Goal: Information Seeking & Learning: Learn about a topic

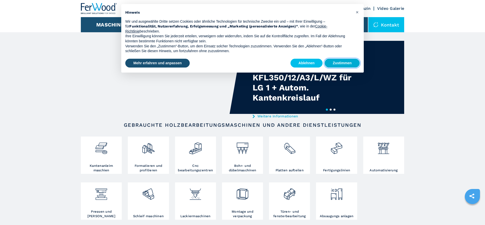
click at [336, 62] on button "Zustimmen" at bounding box center [341, 63] width 35 height 9
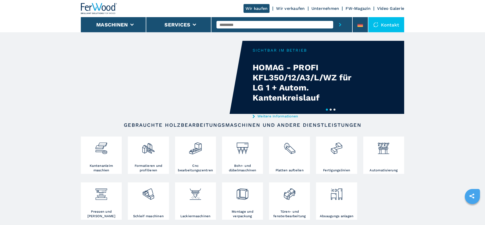
click at [387, 24] on div "Kontakt" at bounding box center [386, 24] width 36 height 15
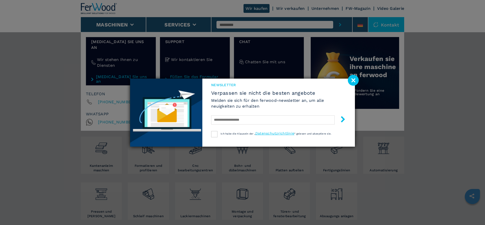
click at [353, 81] on image at bounding box center [353, 80] width 11 height 11
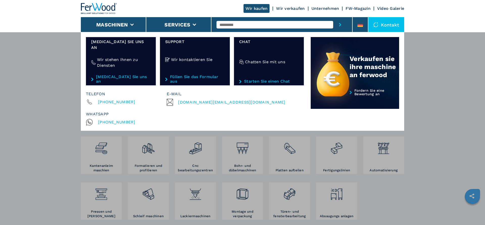
click at [192, 99] on span "[DOMAIN_NAME][EMAIL_ADDRESS][DOMAIN_NAME]" at bounding box center [231, 102] width 107 height 7
click at [405, 91] on div "Maschinen Kantenanleimmaschinen Formatieren und profilieren Cnc bearbeitungszen…" at bounding box center [242, 144] width 485 height 225
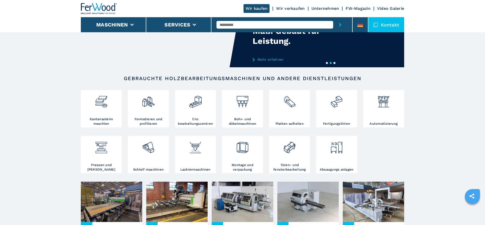
scroll to position [103, 0]
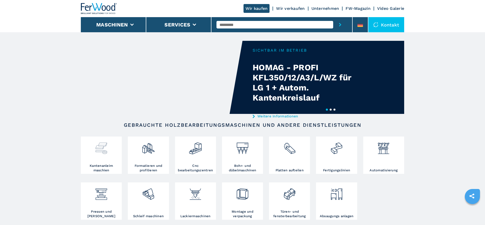
click at [101, 152] on img at bounding box center [100, 146] width 13 height 17
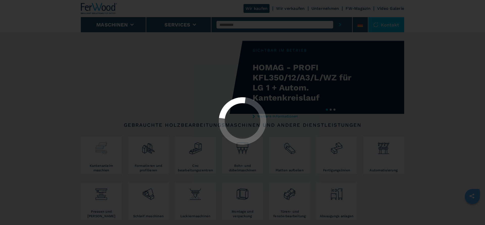
select select "**********"
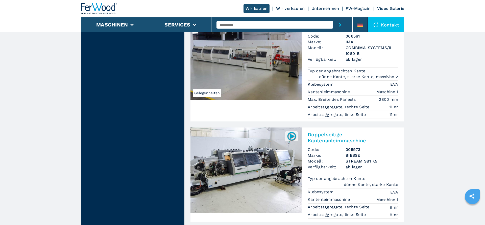
scroll to position [1262, 0]
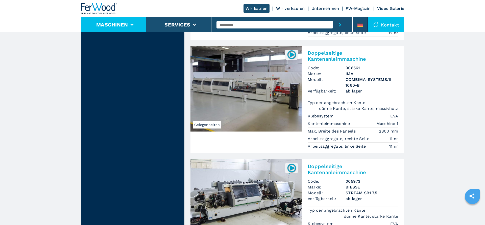
click at [133, 25] on icon at bounding box center [132, 25] width 4 height 2
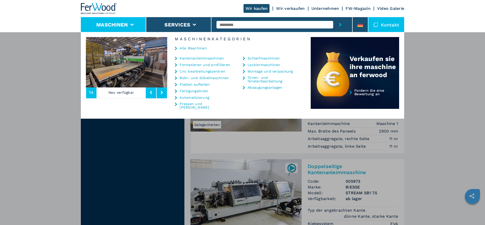
click at [184, 48] on link "Alle Maschinen" at bounding box center [193, 48] width 27 height 4
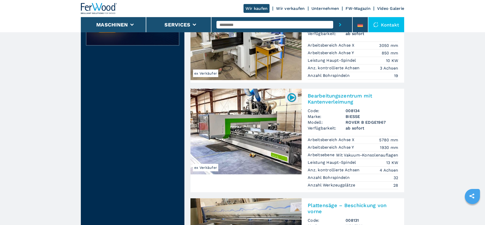
scroll to position [155, 0]
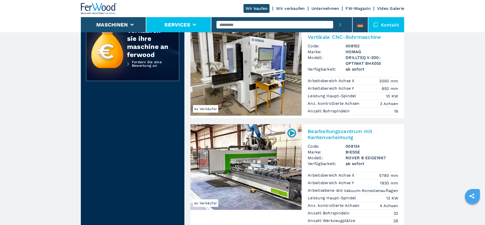
click at [195, 24] on icon at bounding box center [195, 25] width 4 height 2
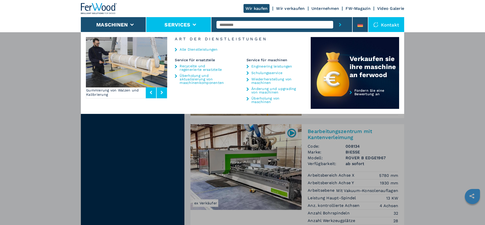
click at [198, 79] on link "Überholung und aktualisierung von maschinenkomponenten" at bounding box center [203, 79] width 47 height 11
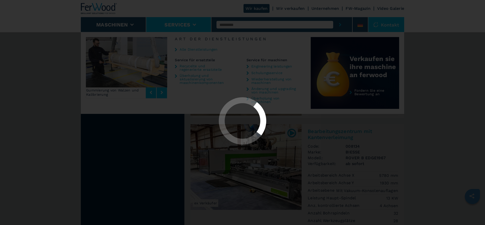
scroll to position [0, 0]
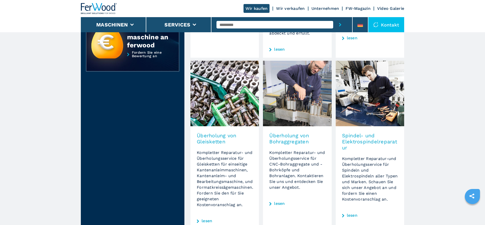
scroll to position [258, 0]
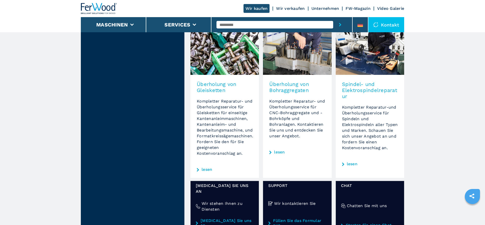
click at [208, 172] on link "lesen" at bounding box center [206, 170] width 11 height 4
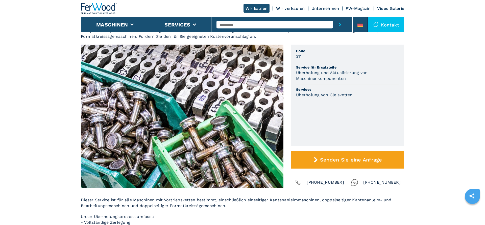
scroll to position [52, 0]
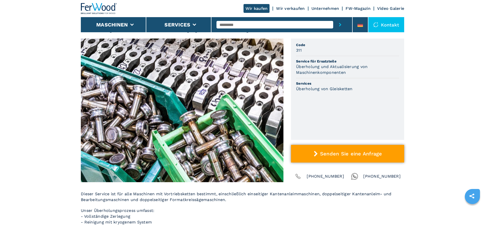
click at [343, 156] on span "Senden Sie eine Anfrage" at bounding box center [351, 154] width 62 height 6
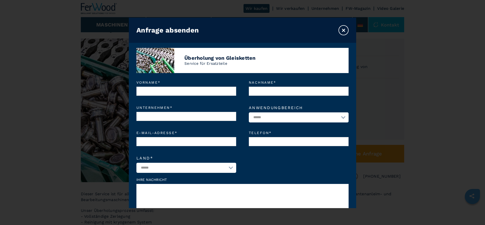
scroll to position [89, 0]
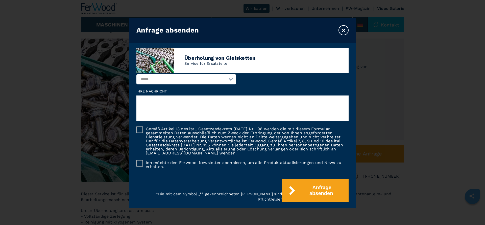
click at [140, 166] on div at bounding box center [139, 164] width 6 height 6
click at [141, 132] on div at bounding box center [139, 130] width 6 height 6
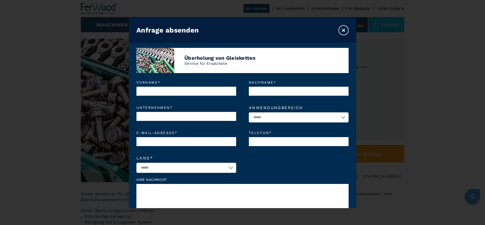
click at [344, 30] on button "×" at bounding box center [343, 30] width 10 height 10
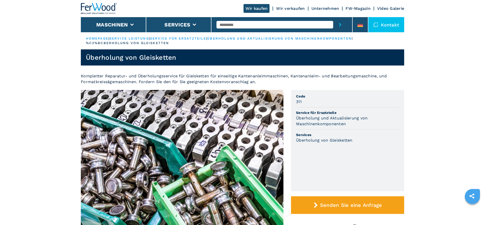
click at [297, 9] on link "Wir verkaufen" at bounding box center [290, 8] width 29 height 5
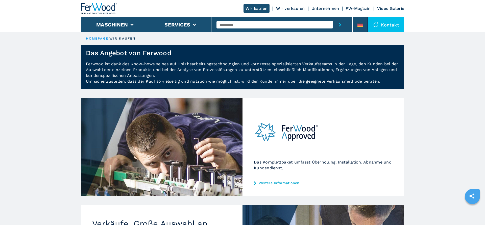
click at [253, 8] on link "Wir kaufen" at bounding box center [256, 8] width 26 height 9
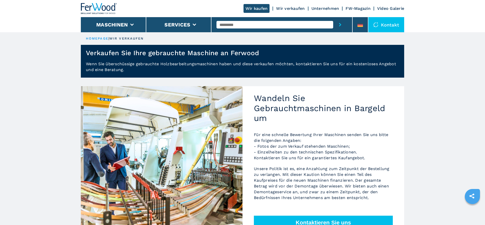
click at [388, 23] on div "Kontakt" at bounding box center [386, 24] width 36 height 15
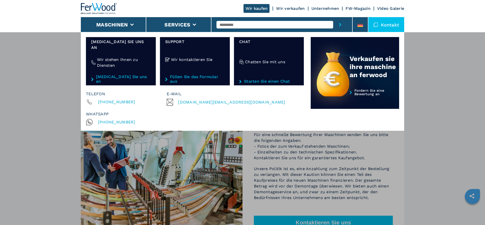
click at [390, 8] on link "Video Galerie" at bounding box center [390, 8] width 27 height 5
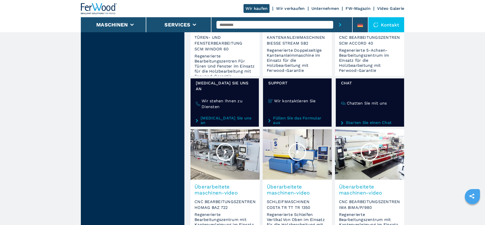
scroll to position [203, 0]
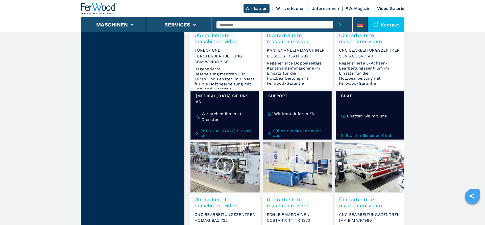
click at [387, 7] on link "Video Galerie" at bounding box center [390, 8] width 27 height 5
click at [385, 9] on link "Video Galerie" at bounding box center [390, 8] width 27 height 5
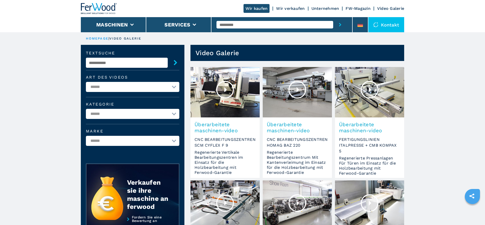
click at [356, 7] on link "FW-Magazin" at bounding box center [357, 8] width 25 height 5
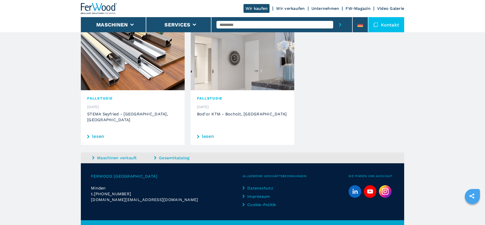
scroll to position [275, 0]
